Goal: Information Seeking & Learning: Learn about a topic

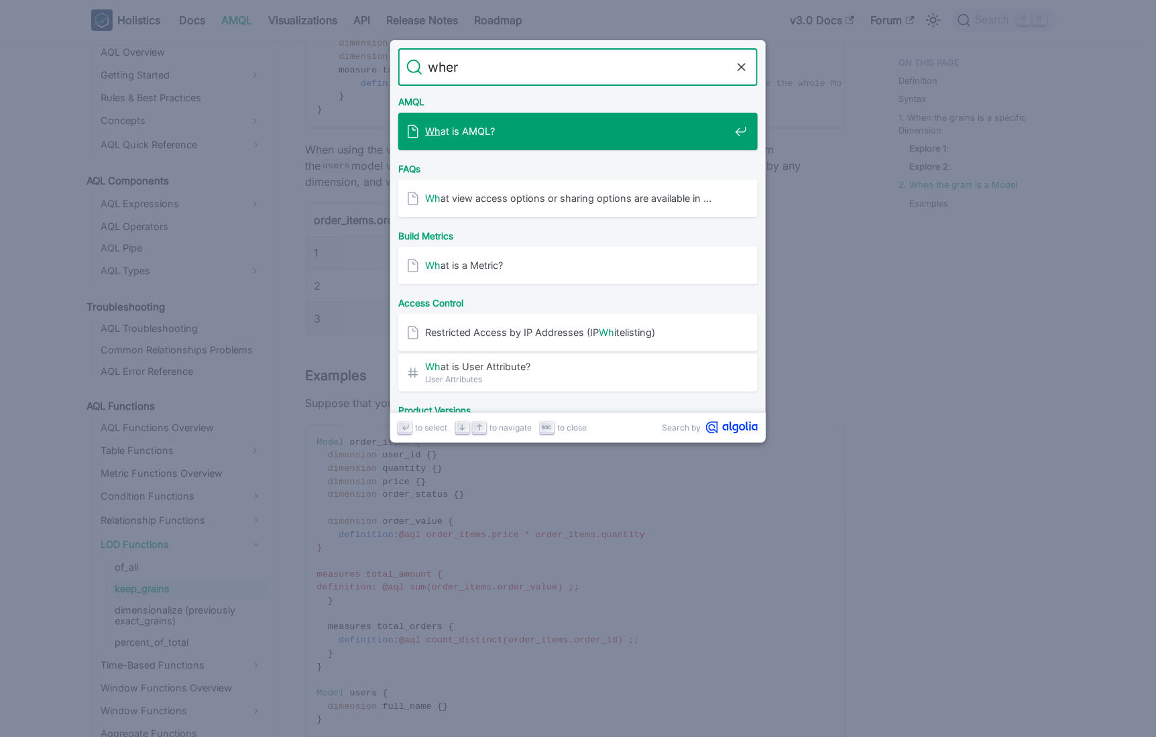
type input "where"
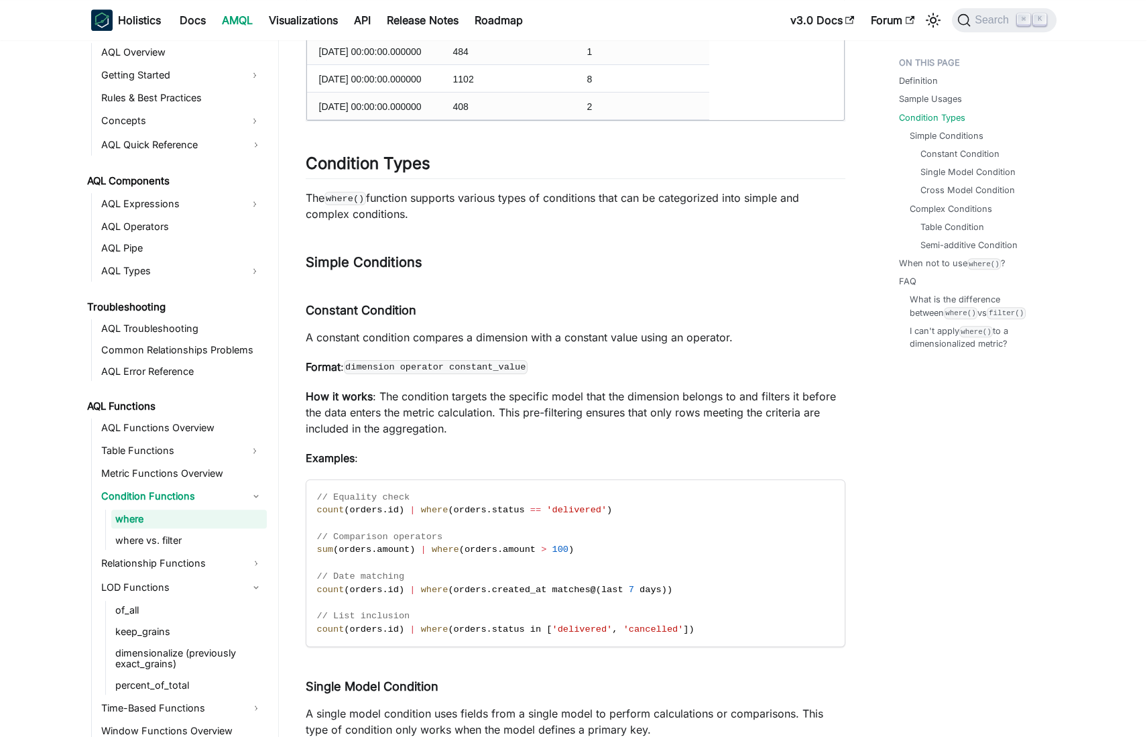
scroll to position [1605, 0]
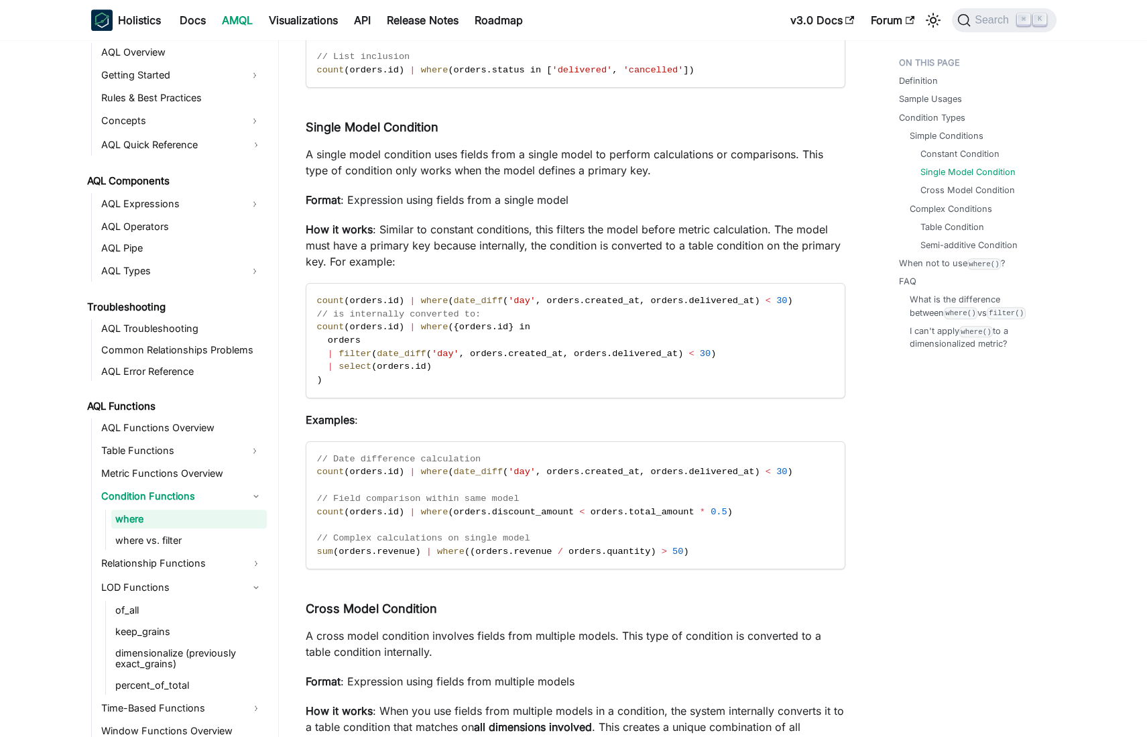
scroll to position [2162, 0]
click at [920, 468] on div "Definition Sample Usages Condition Types Simple Conditions Constant Condition S…" at bounding box center [971, 535] width 198 height 5292
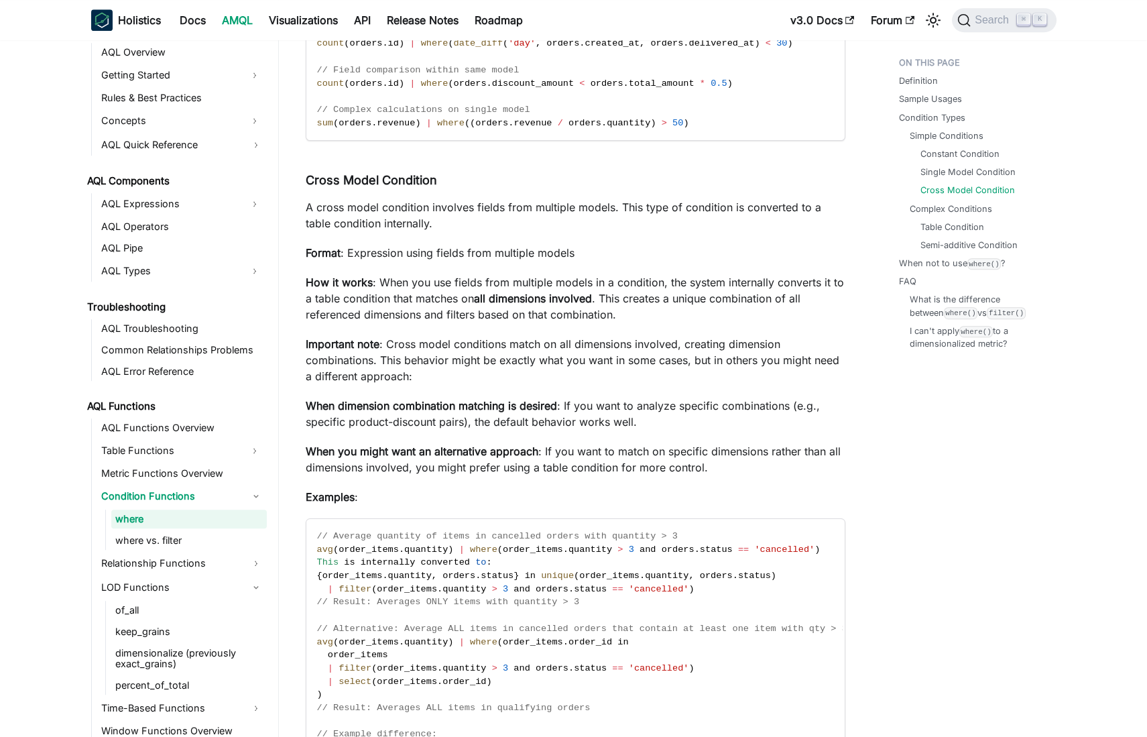
scroll to position [2601, 0]
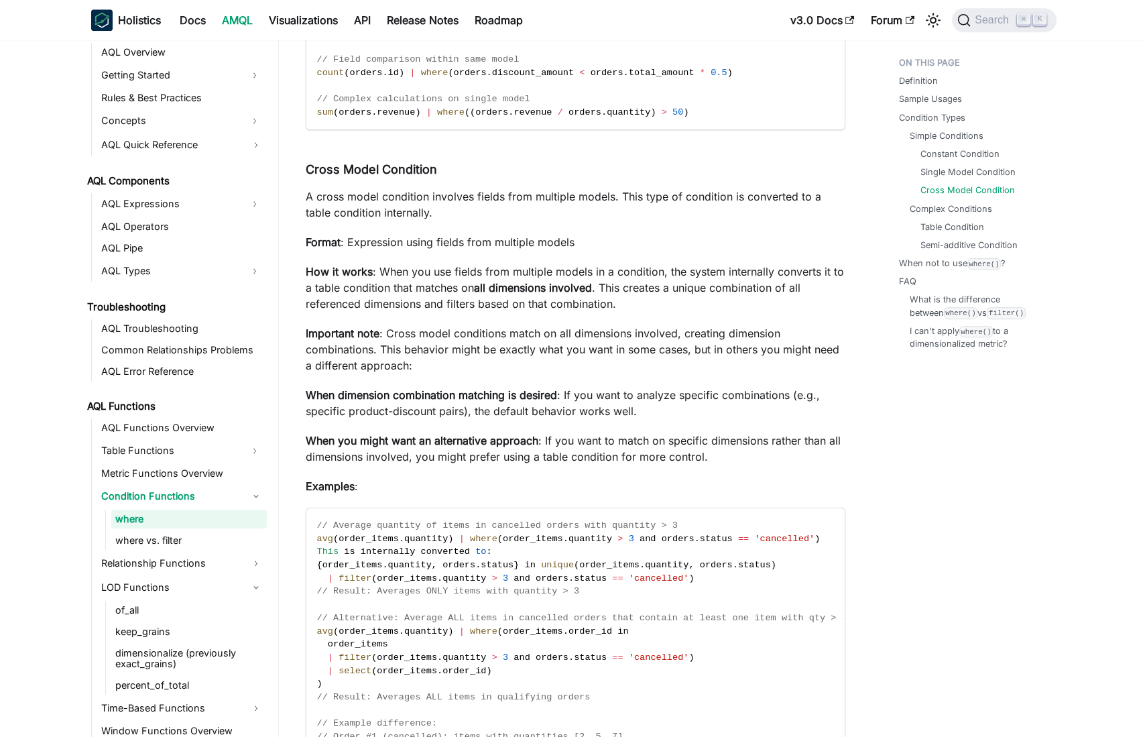
click at [942, 469] on div "Definition Sample Usages Condition Types Simple Conditions Constant Condition S…" at bounding box center [971, 96] width 198 height 5292
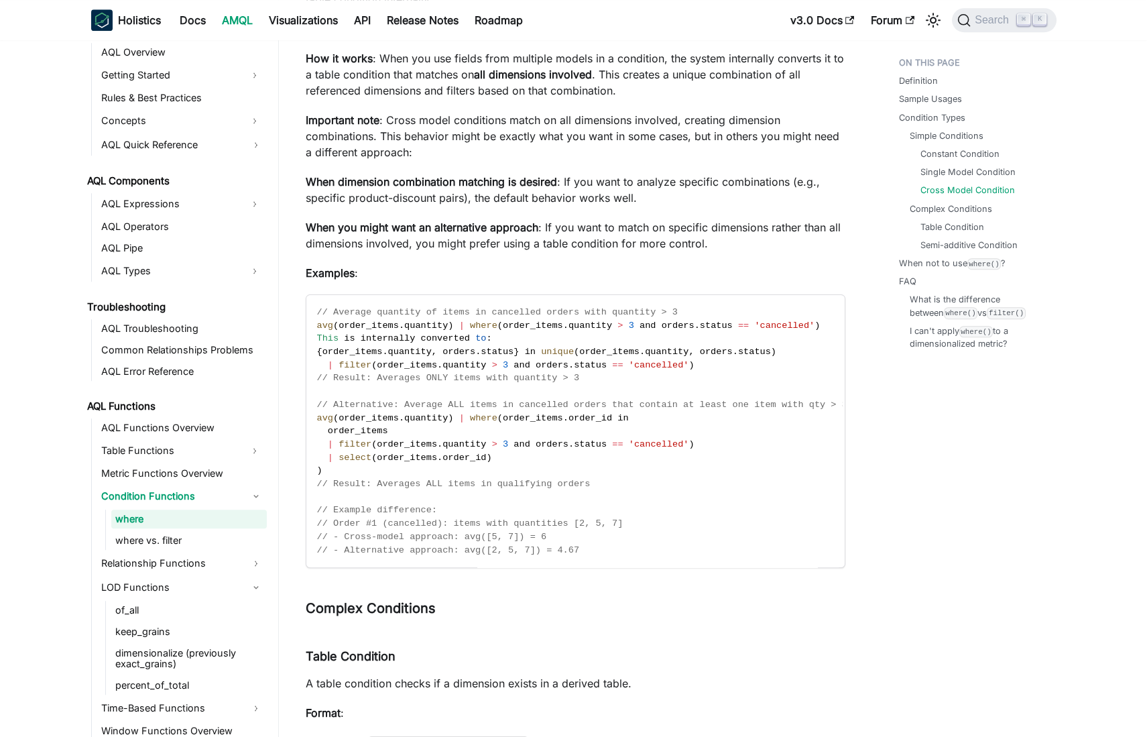
scroll to position [2820, 0]
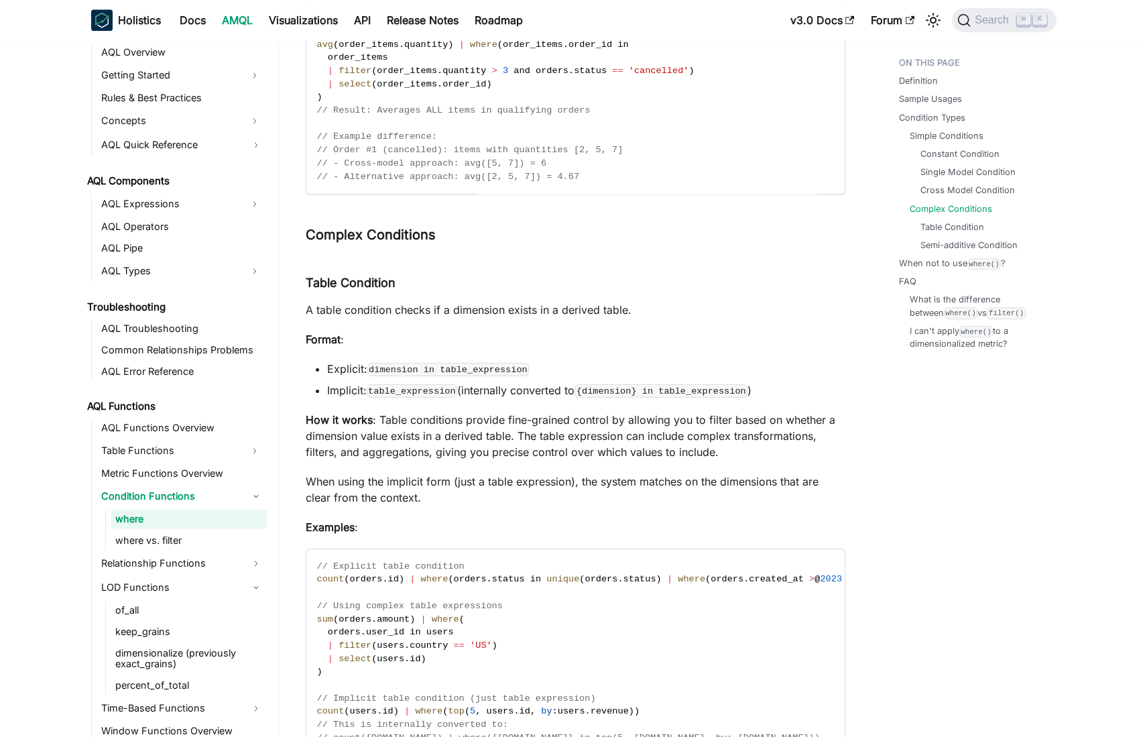
click at [936, 292] on li "FAQ What is the difference between where() vs filter() I can't apply where() to…" at bounding box center [973, 312] width 149 height 75
click at [943, 300] on link "What is the difference between where() vs filter()" at bounding box center [978, 305] width 133 height 25
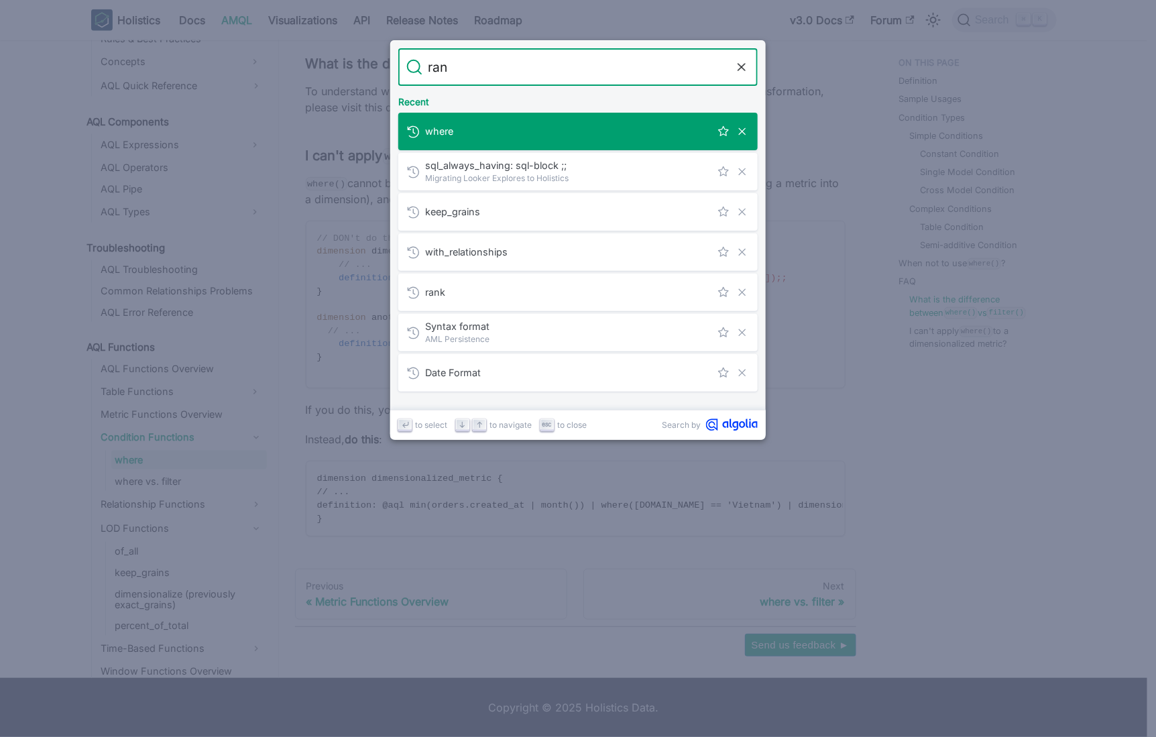
type input "rank"
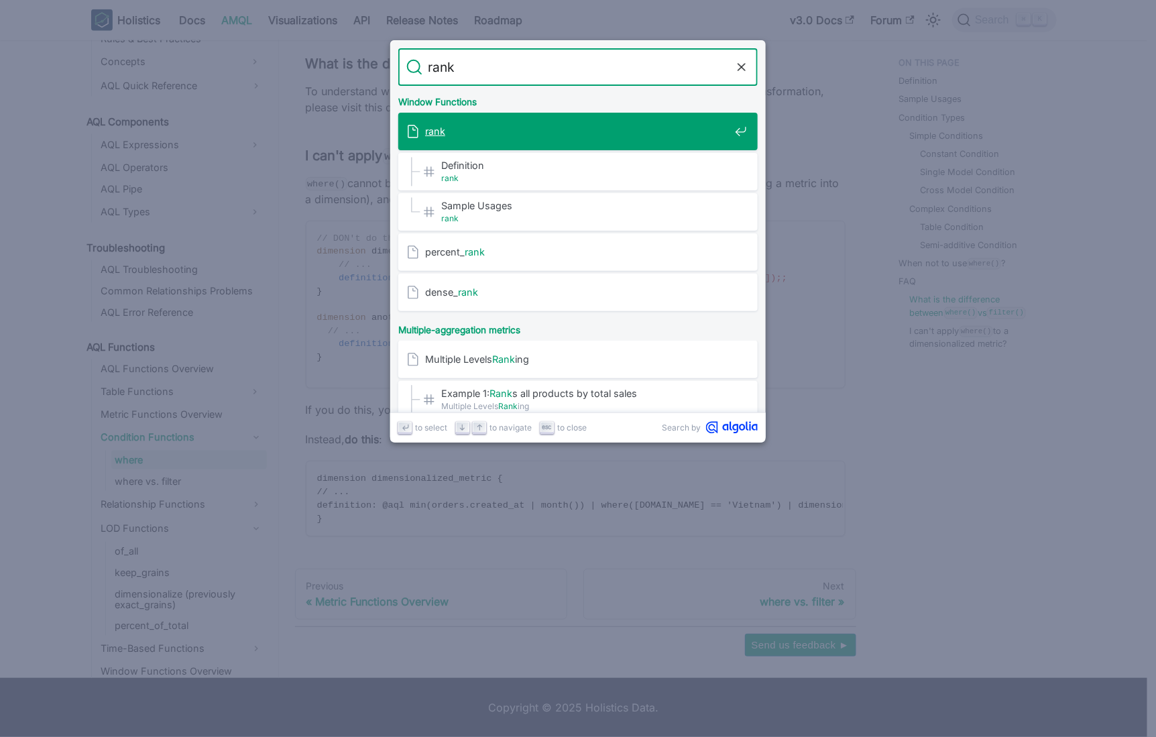
click at [571, 129] on span "rank" at bounding box center [577, 131] width 304 height 13
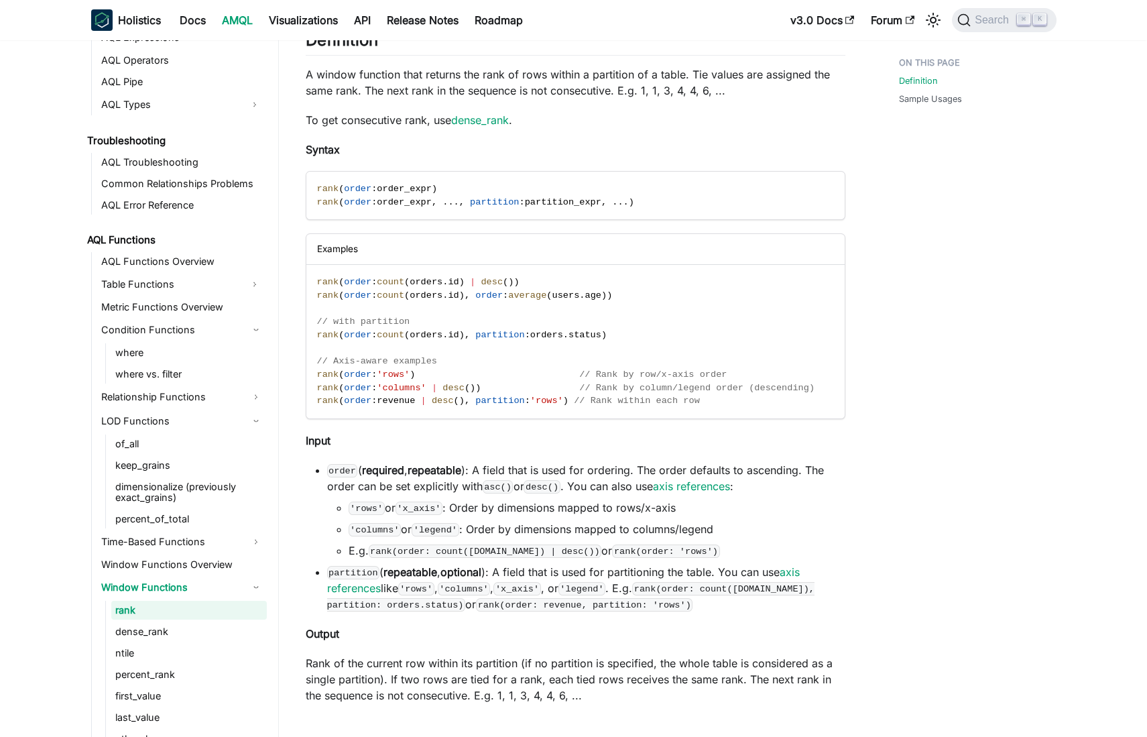
scroll to position [219, 0]
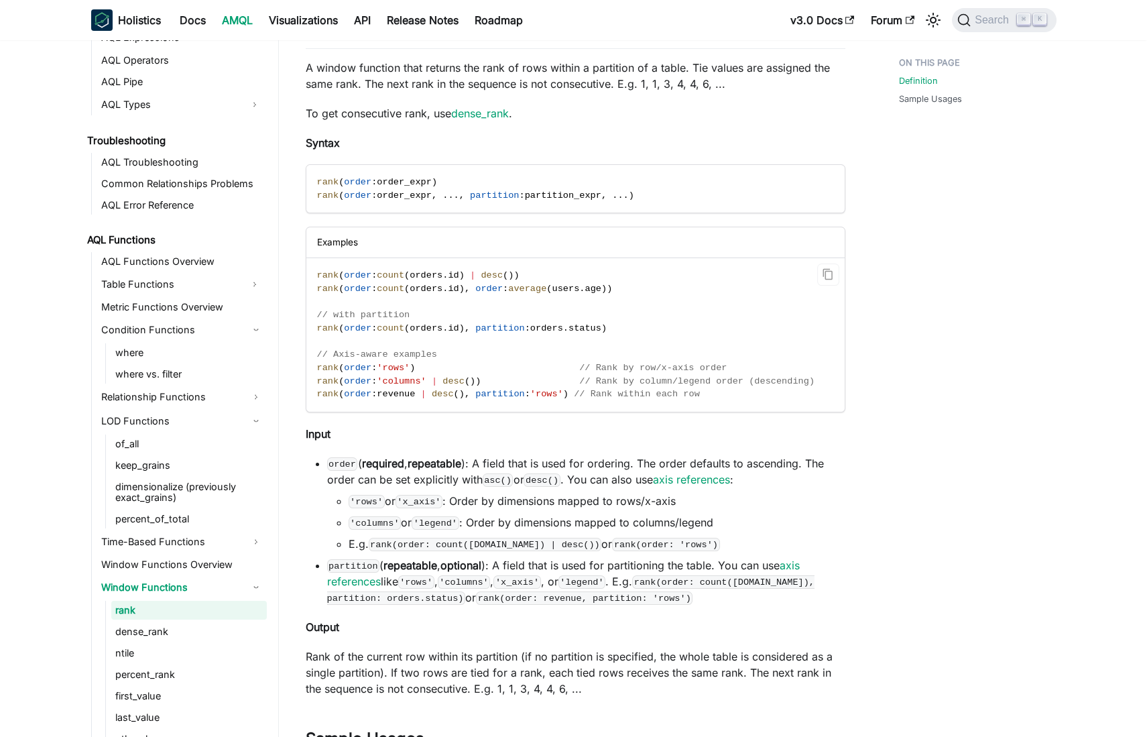
click at [683, 387] on code "rank ( order : count ( orders . id ) | desc ( ) ) rank ( order : count ( orders…" at bounding box center [574, 334] width 536 height 153
click at [684, 391] on span "// Rank within each row" at bounding box center [637, 394] width 126 height 10
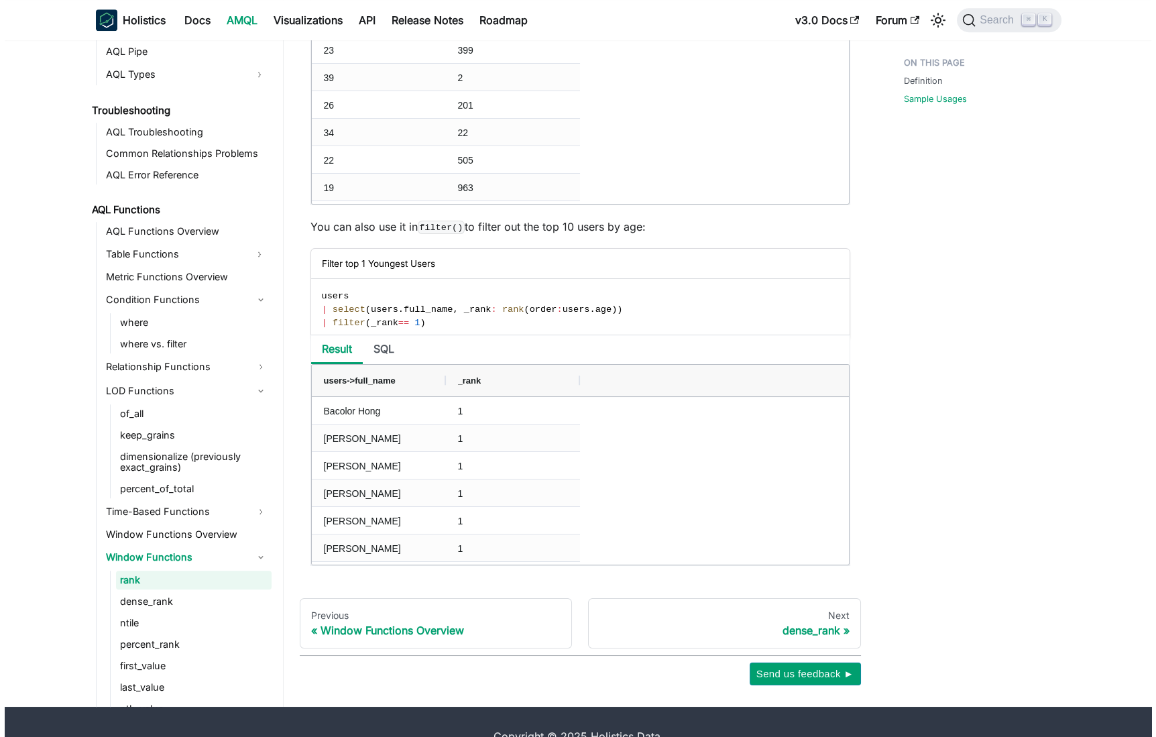
scroll to position [2180, 0]
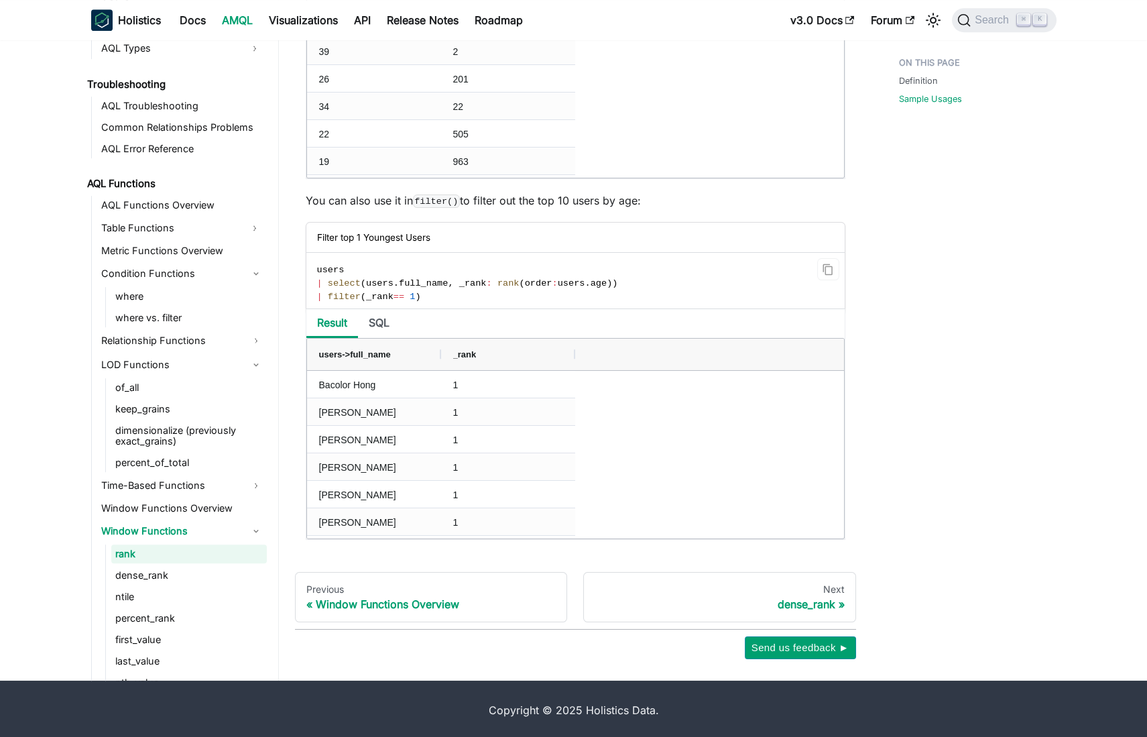
click at [334, 279] on span "select" at bounding box center [344, 283] width 33 height 10
click at [345, 292] on span "filter" at bounding box center [344, 297] width 33 height 10
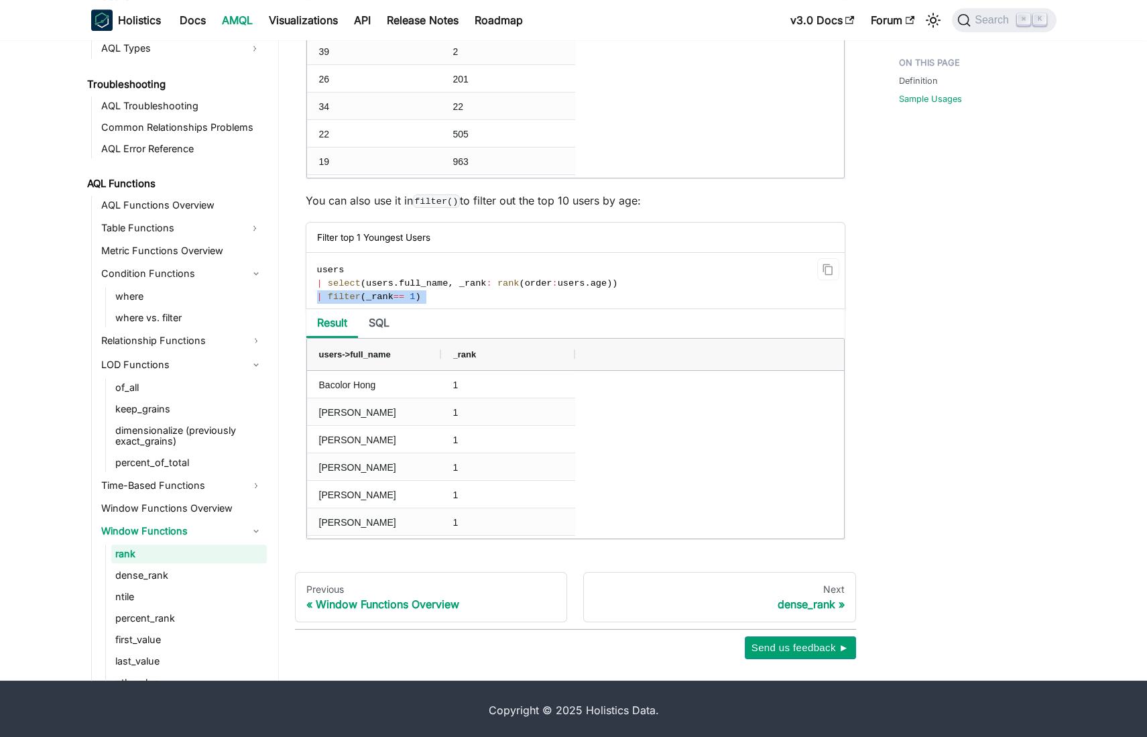
click at [345, 292] on span "filter" at bounding box center [344, 297] width 33 height 10
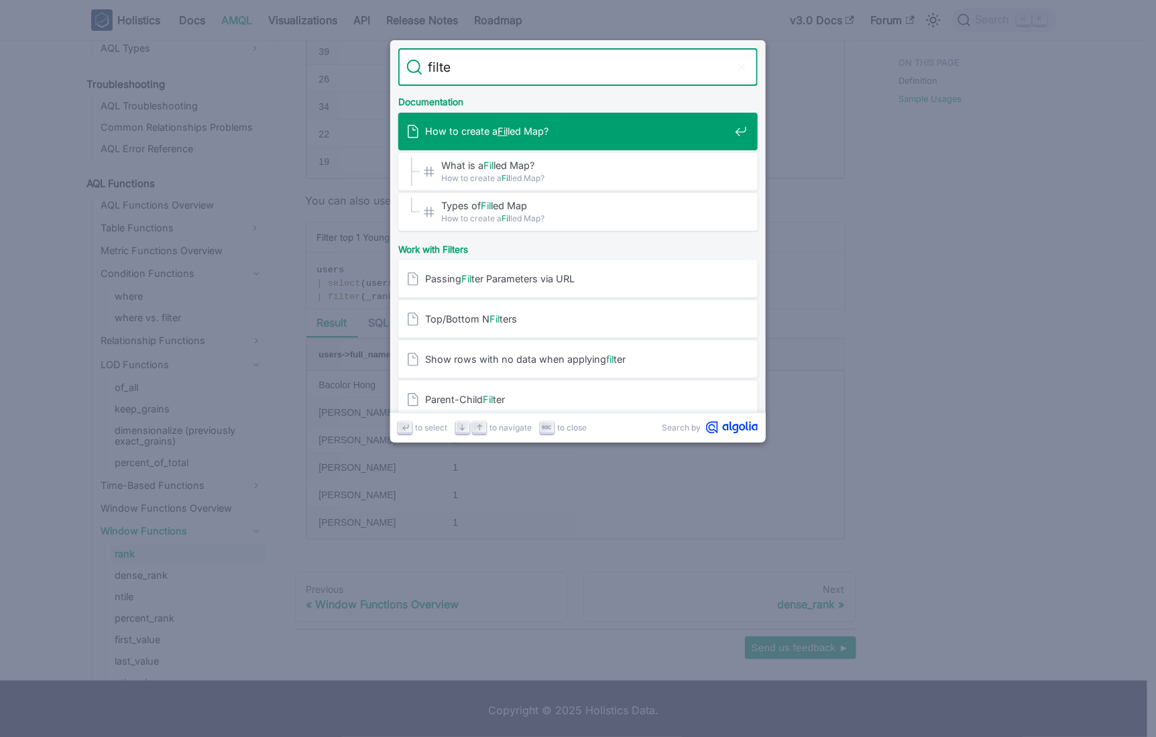
type input "filter"
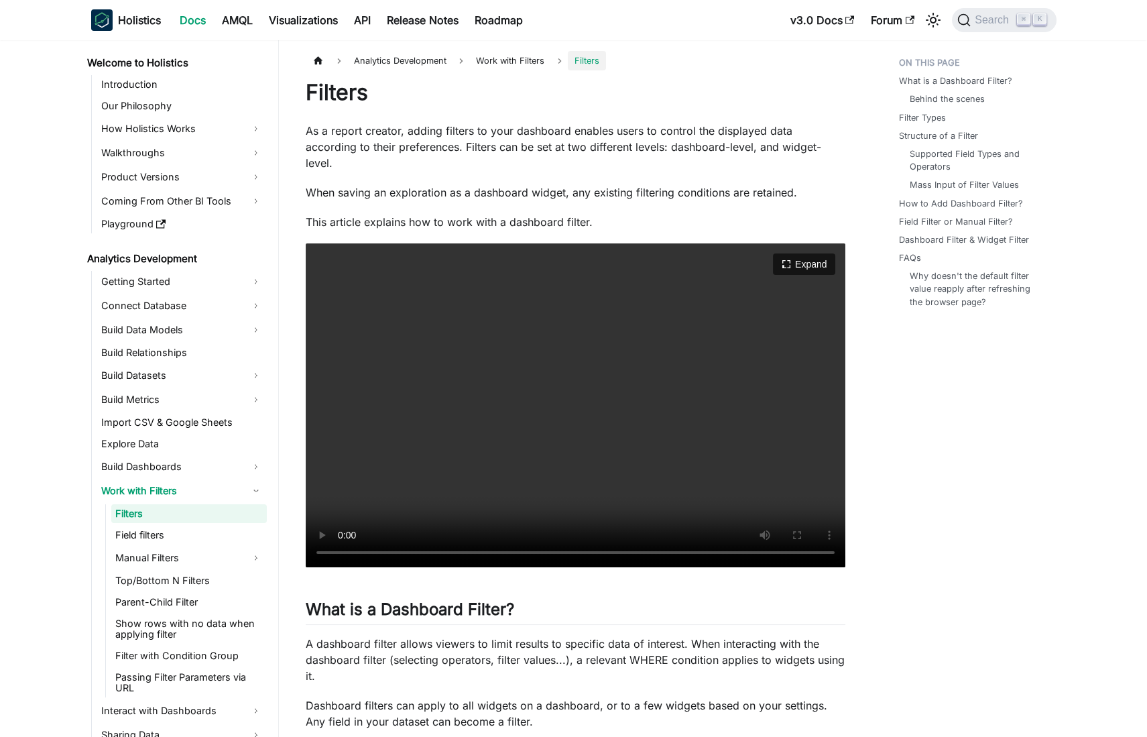
click at [659, 412] on video "Your browser does not support embedding video, but you can download it ." at bounding box center [576, 405] width 540 height 324
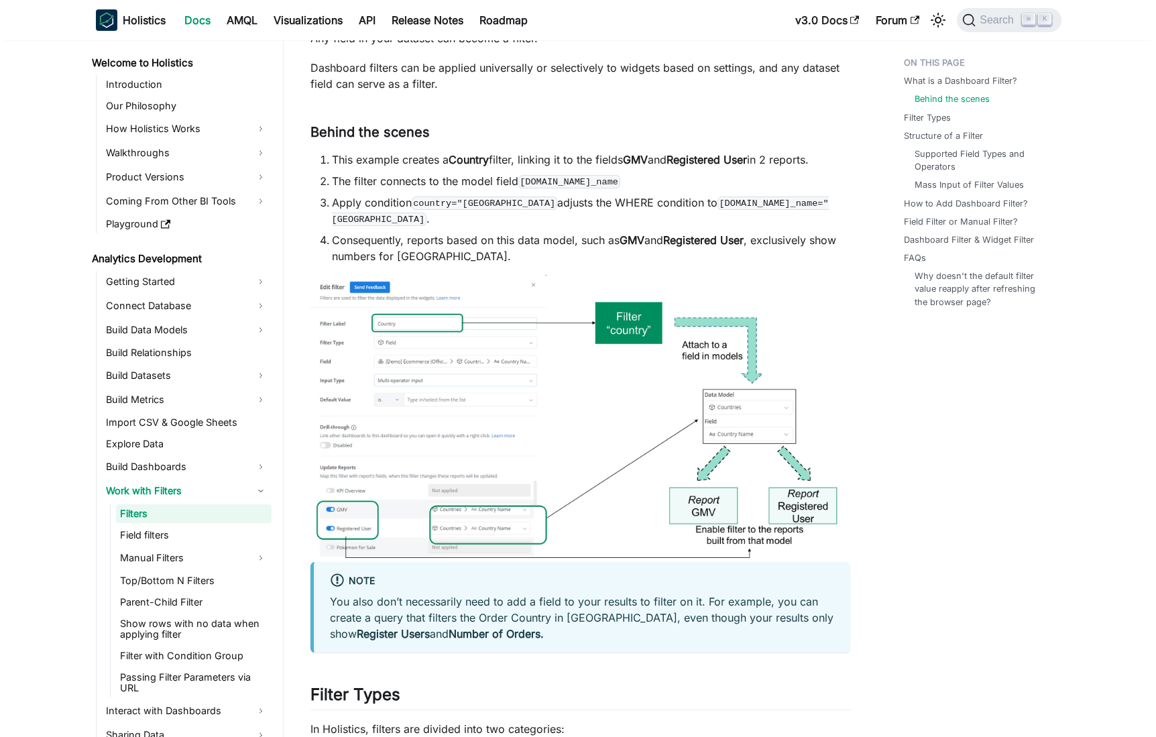
scroll to position [685, 0]
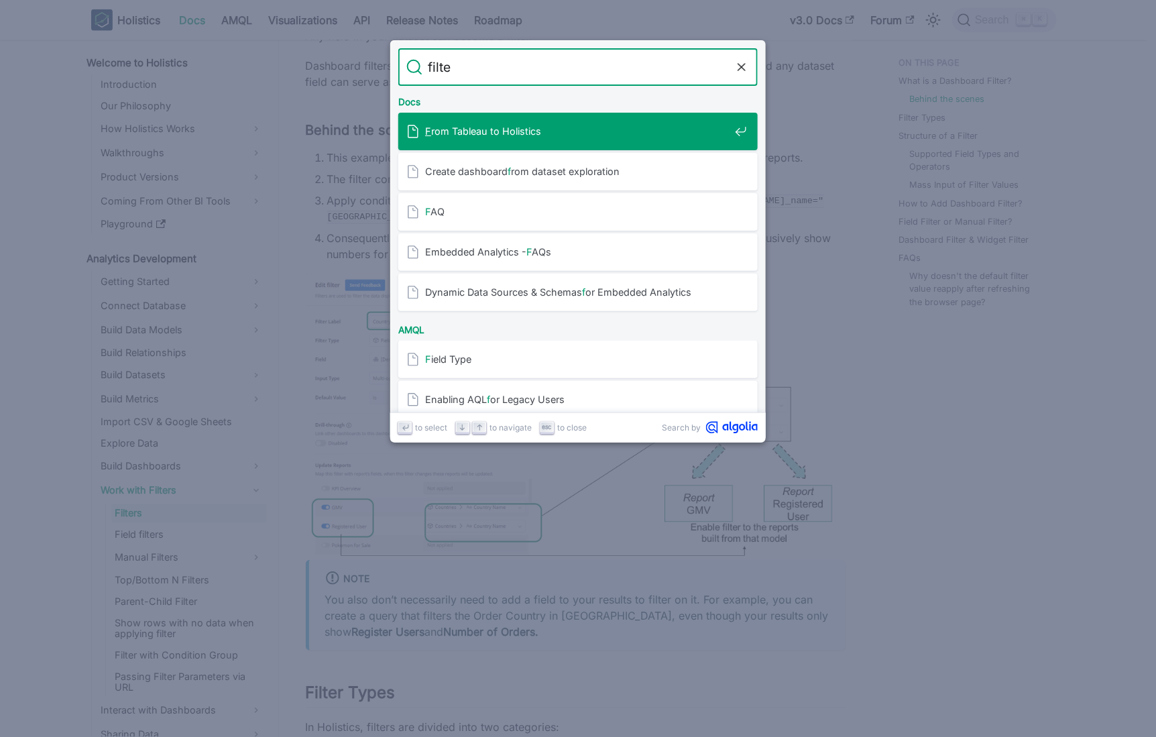
type input "filter"
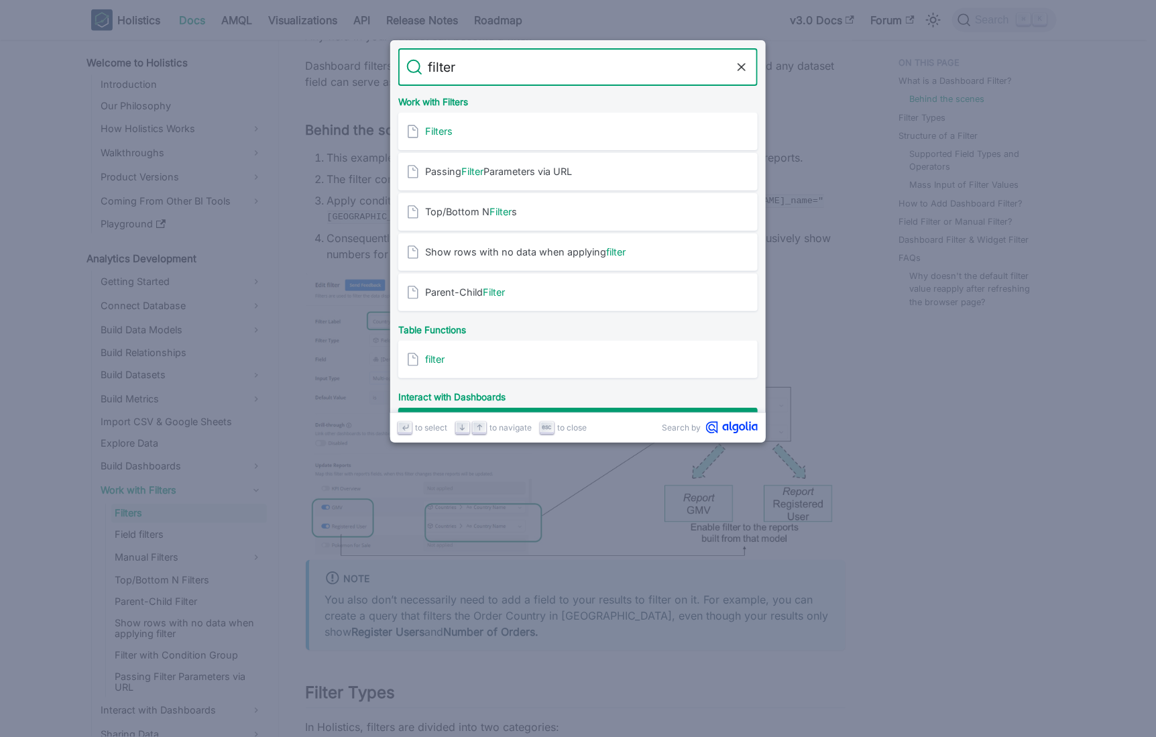
scroll to position [34, 0]
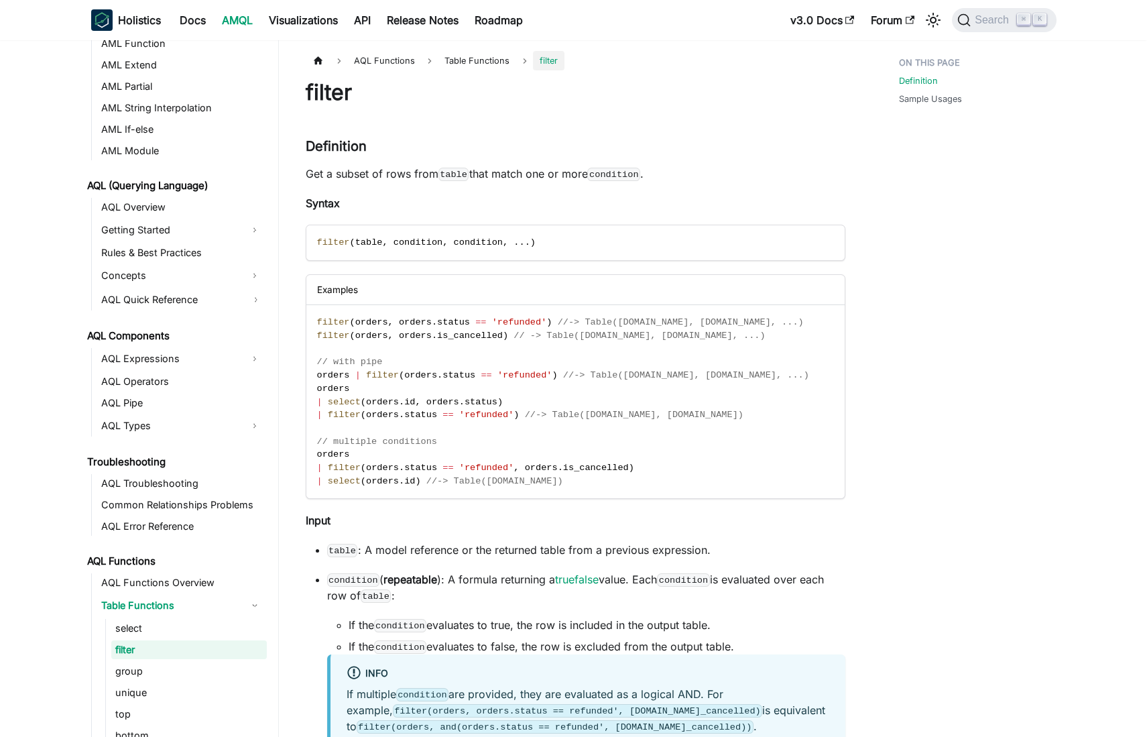
scroll to position [520, 0]
